Goal: Navigation & Orientation: Find specific page/section

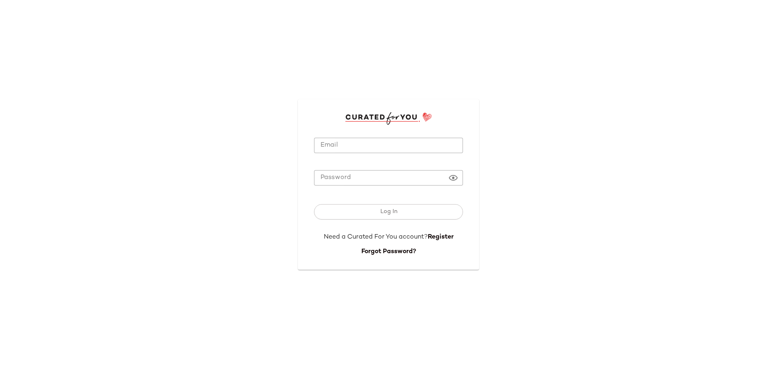
type input "**********"
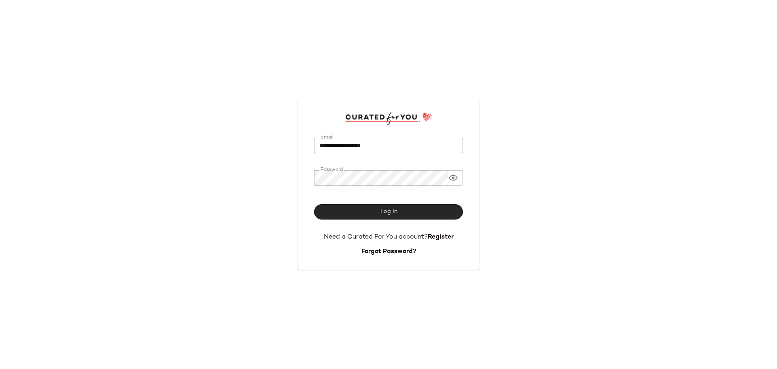
click at [389, 212] on span "Log In" at bounding box center [388, 211] width 17 height 6
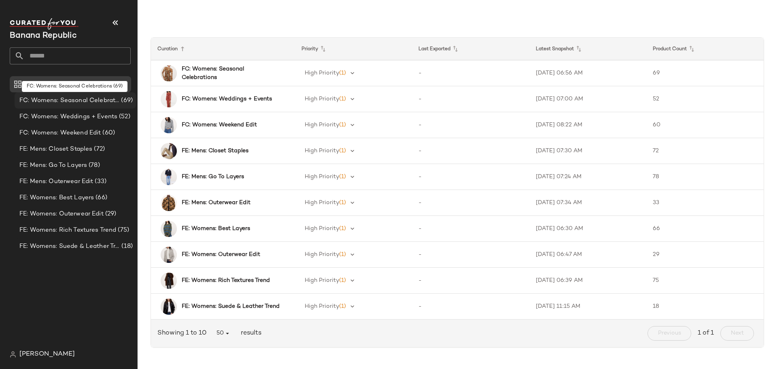
click at [91, 101] on span "FC: Womens: Seasonal Celebrations" at bounding box center [69, 100] width 100 height 9
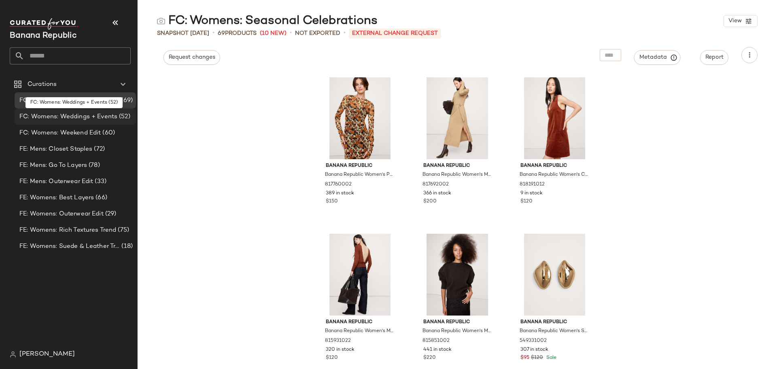
click at [85, 117] on span "FC: Womens: Weddings + Events" at bounding box center [68, 116] width 98 height 9
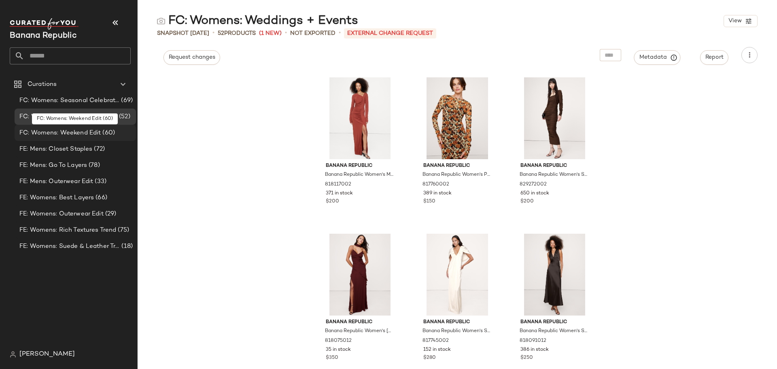
click at [77, 130] on span "FC: Womens: Weekend Edit" at bounding box center [59, 132] width 81 height 9
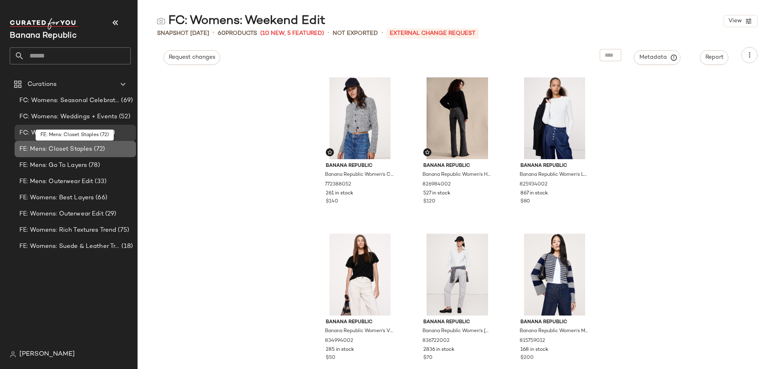
click at [60, 152] on span "FE: Mens: Closet Staples" at bounding box center [55, 149] width 73 height 9
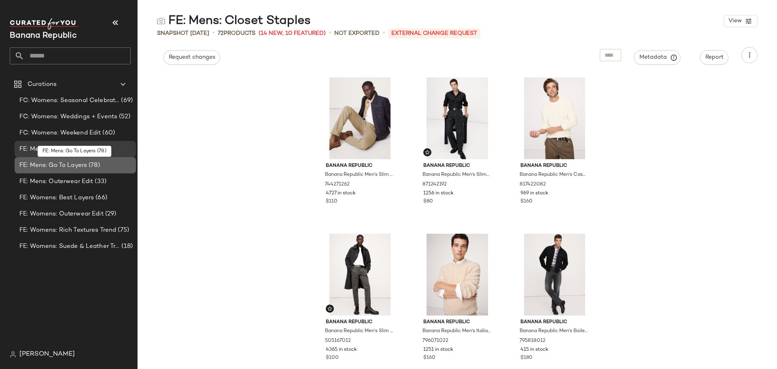
click at [75, 166] on span "FE: Mens: Go To Layers" at bounding box center [53, 165] width 68 height 9
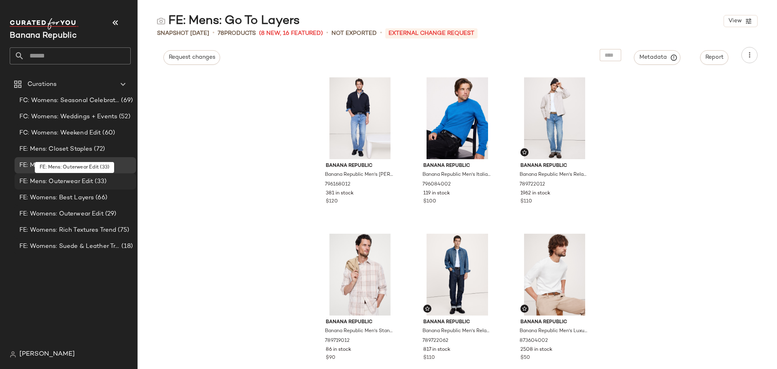
click at [73, 180] on span "FE: Mens: Outerwear Edit" at bounding box center [56, 181] width 74 height 9
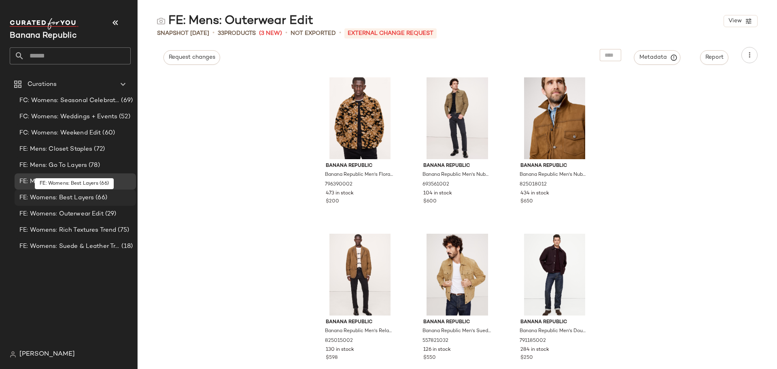
click at [61, 202] on span "FE: Womens: Best Layers" at bounding box center [56, 197] width 74 height 9
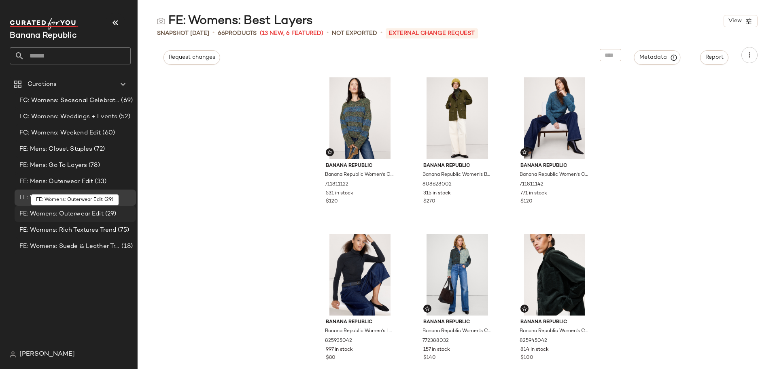
click at [60, 220] on div "FE: Womens: Outerwear Edit (29)" at bounding box center [75, 214] width 121 height 16
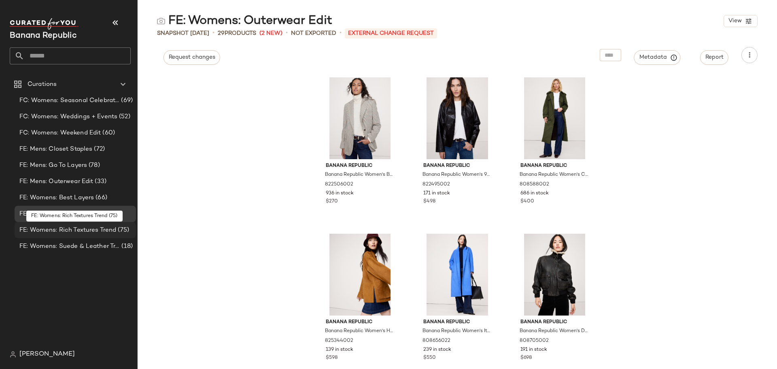
click at [55, 236] on div "FE: Womens: Rich Textures Trend (75)" at bounding box center [75, 230] width 121 height 16
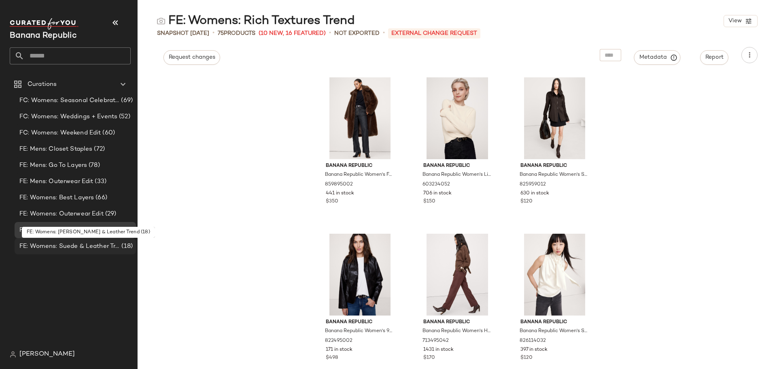
click at [52, 249] on span "FE: Womens: Suede & Leather Trend" at bounding box center [69, 246] width 100 height 9
